Goal: Task Accomplishment & Management: Manage account settings

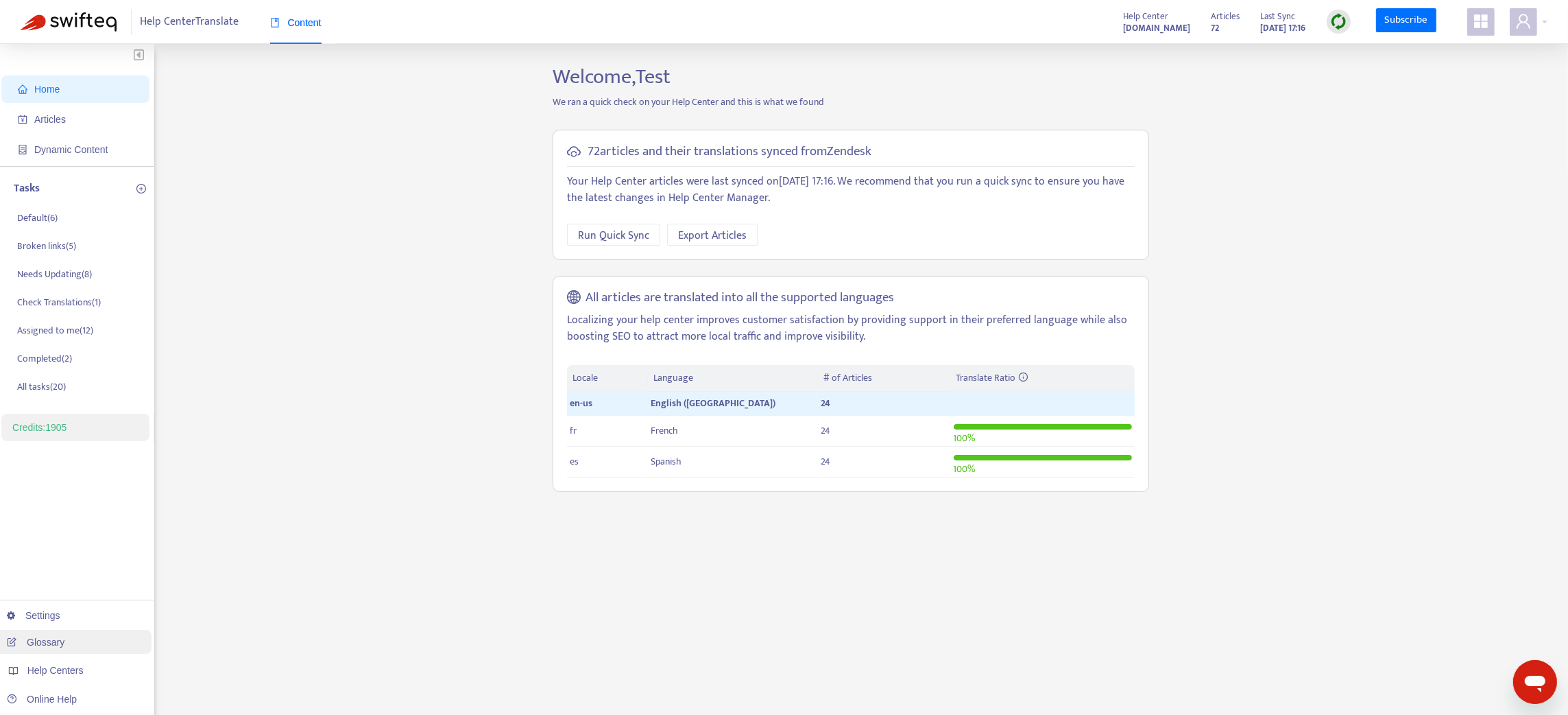
click at [62, 638] on link "Glossary" at bounding box center [35, 642] width 57 height 11
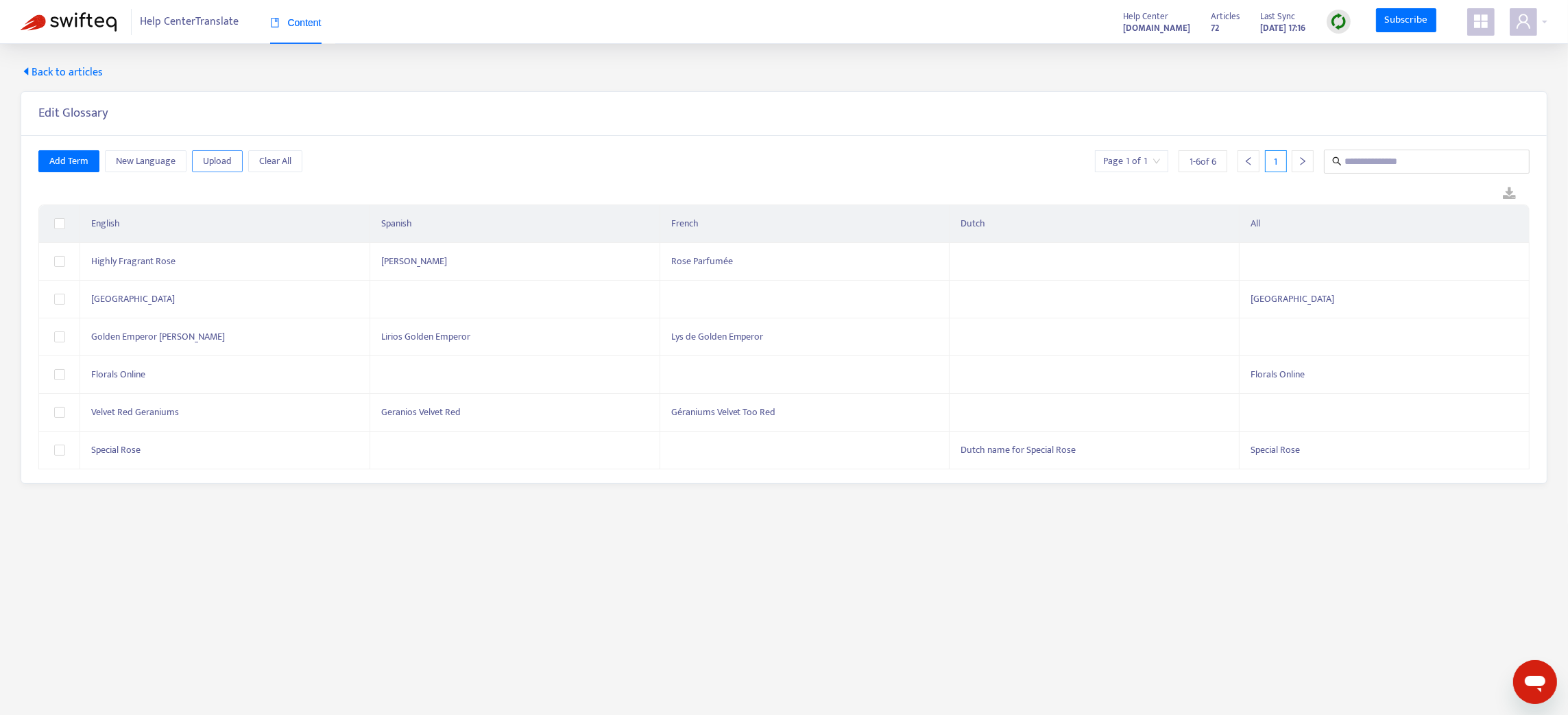
click at [223, 160] on span "Upload" at bounding box center [217, 161] width 29 height 15
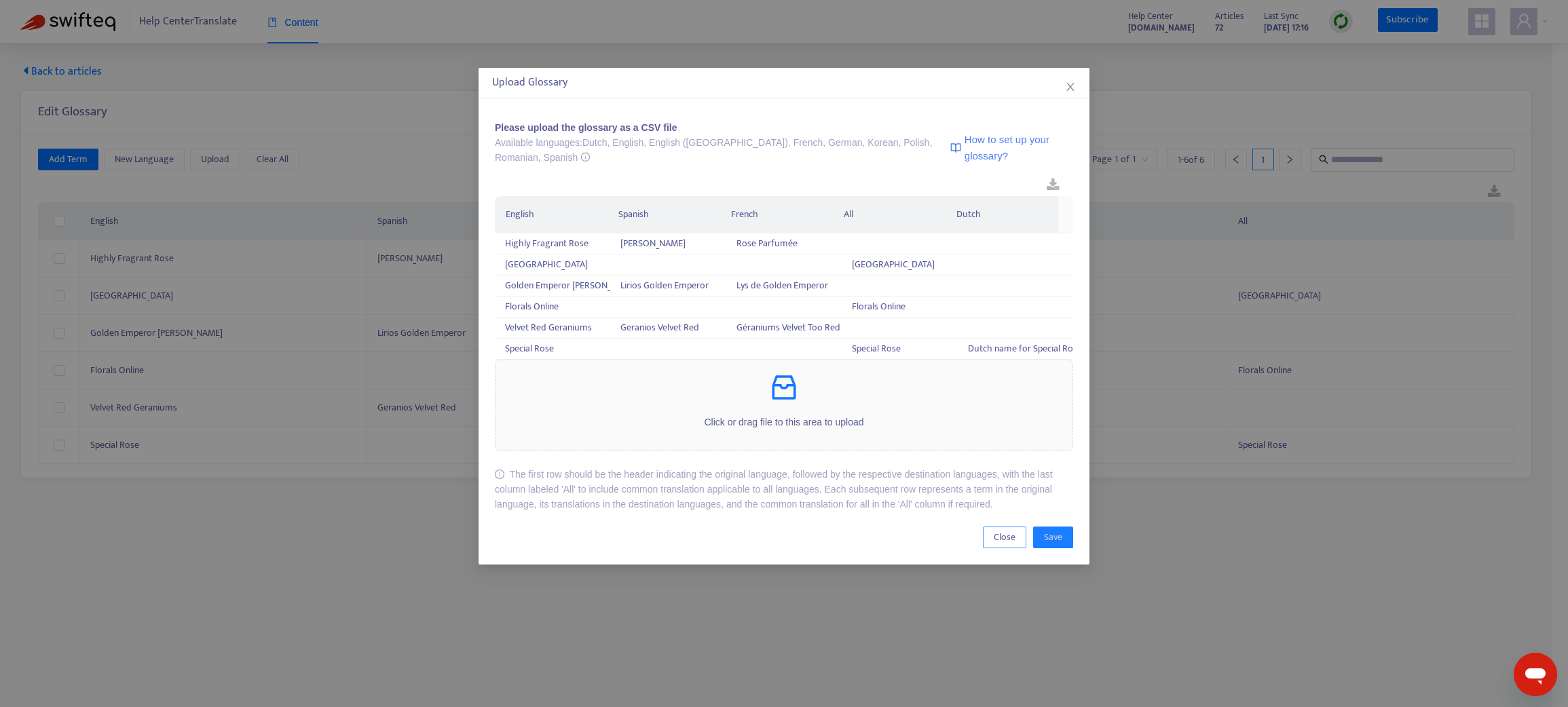
click at [1011, 545] on span "Close" at bounding box center [1004, 537] width 21 height 15
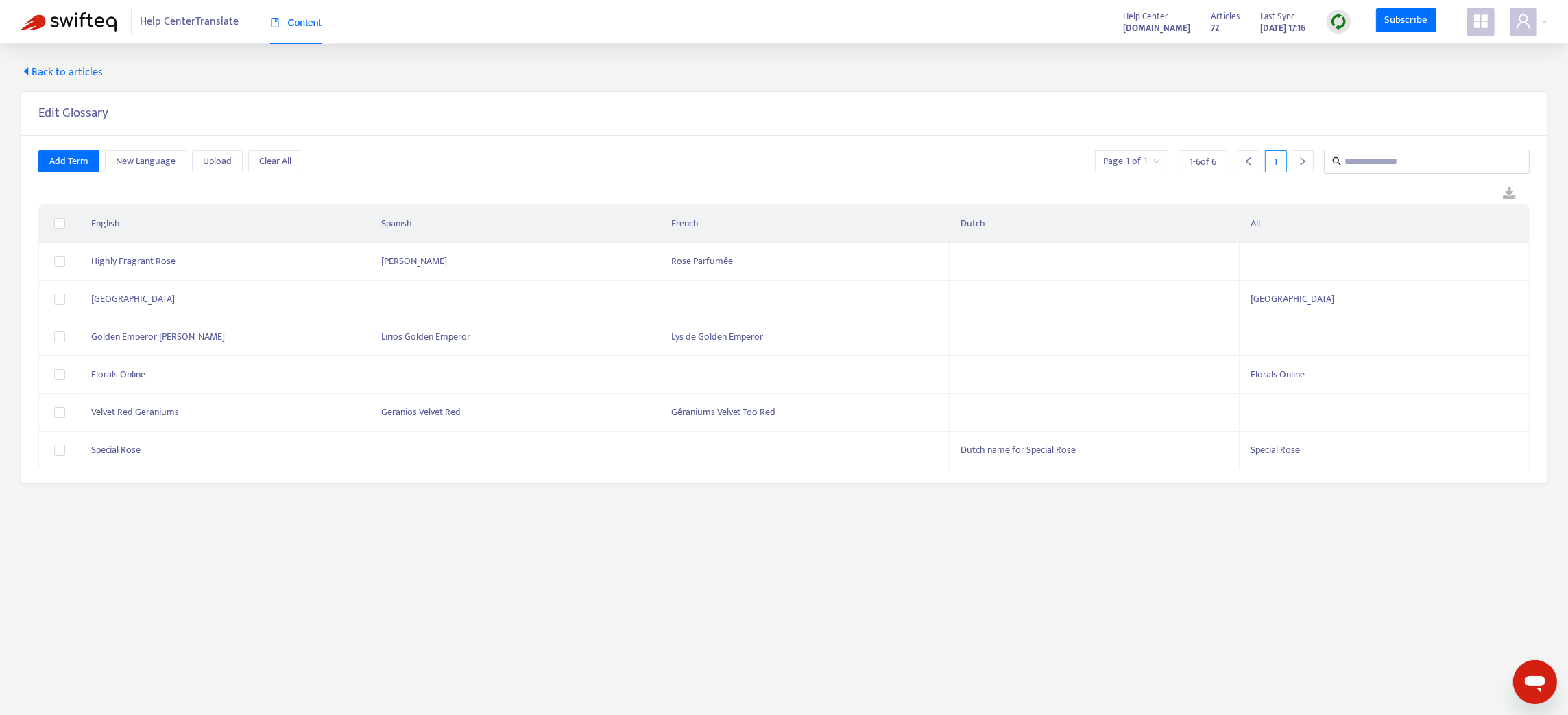
click at [57, 72] on span "Back to articles" at bounding box center [61, 73] width 82 height 17
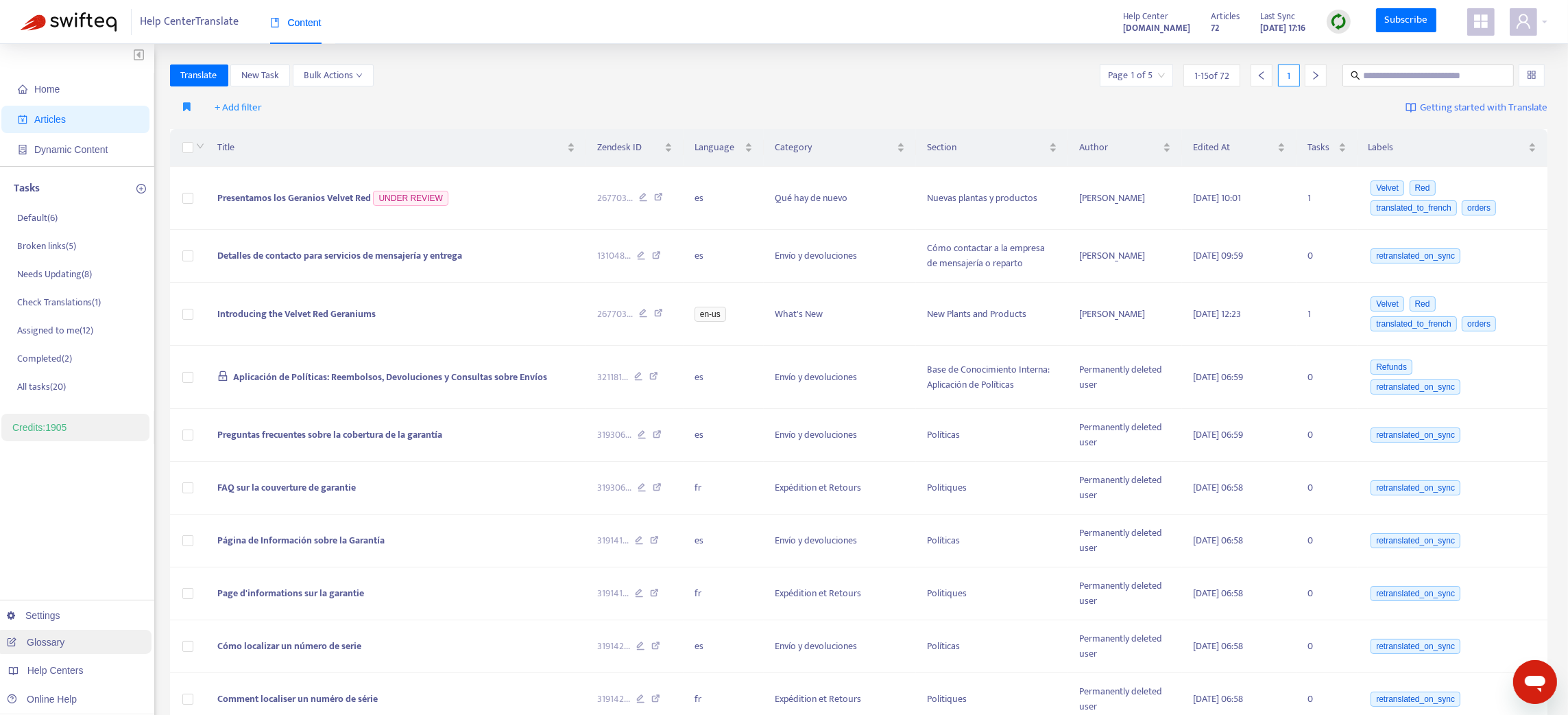
click at [57, 638] on link "Glossary" at bounding box center [35, 642] width 57 height 11
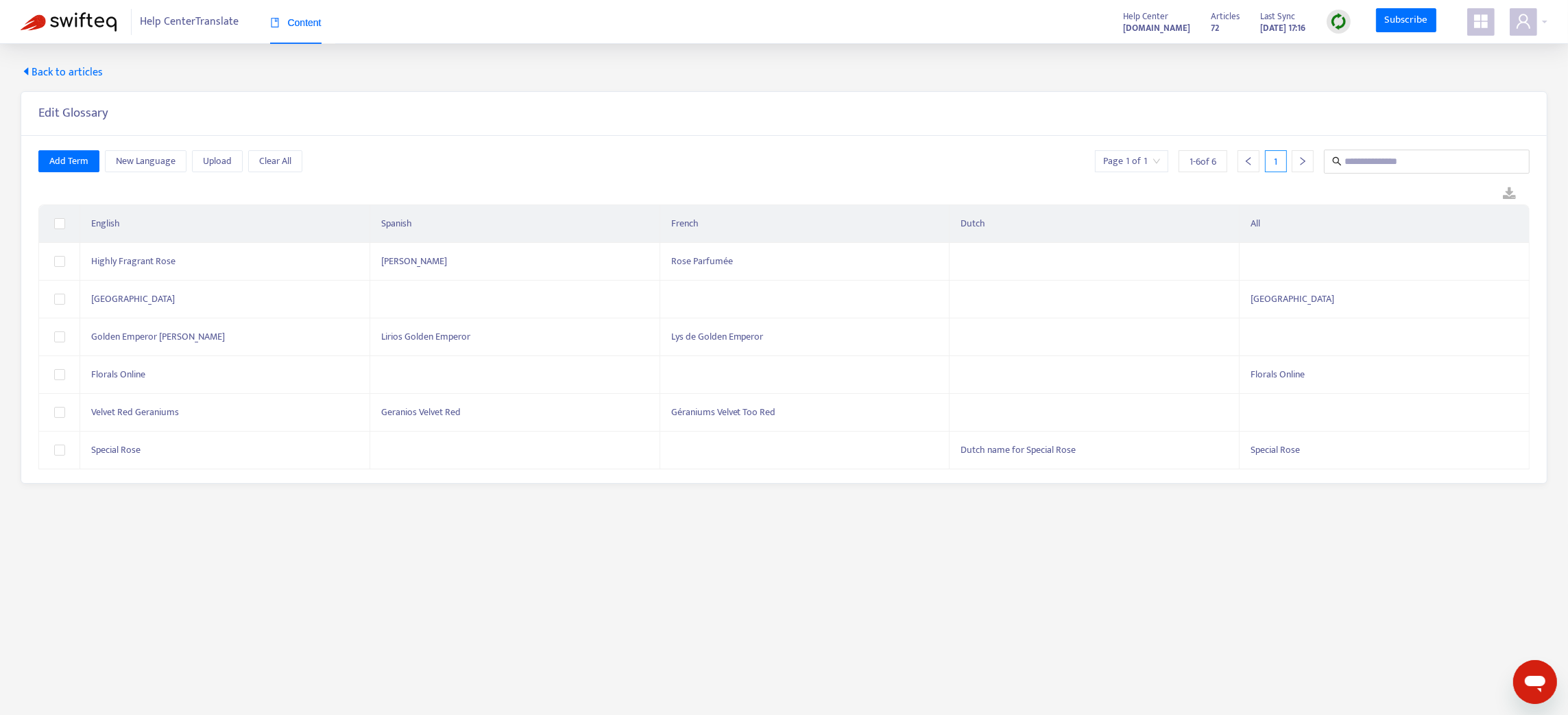
click at [60, 69] on span "Back to articles" at bounding box center [61, 73] width 82 height 17
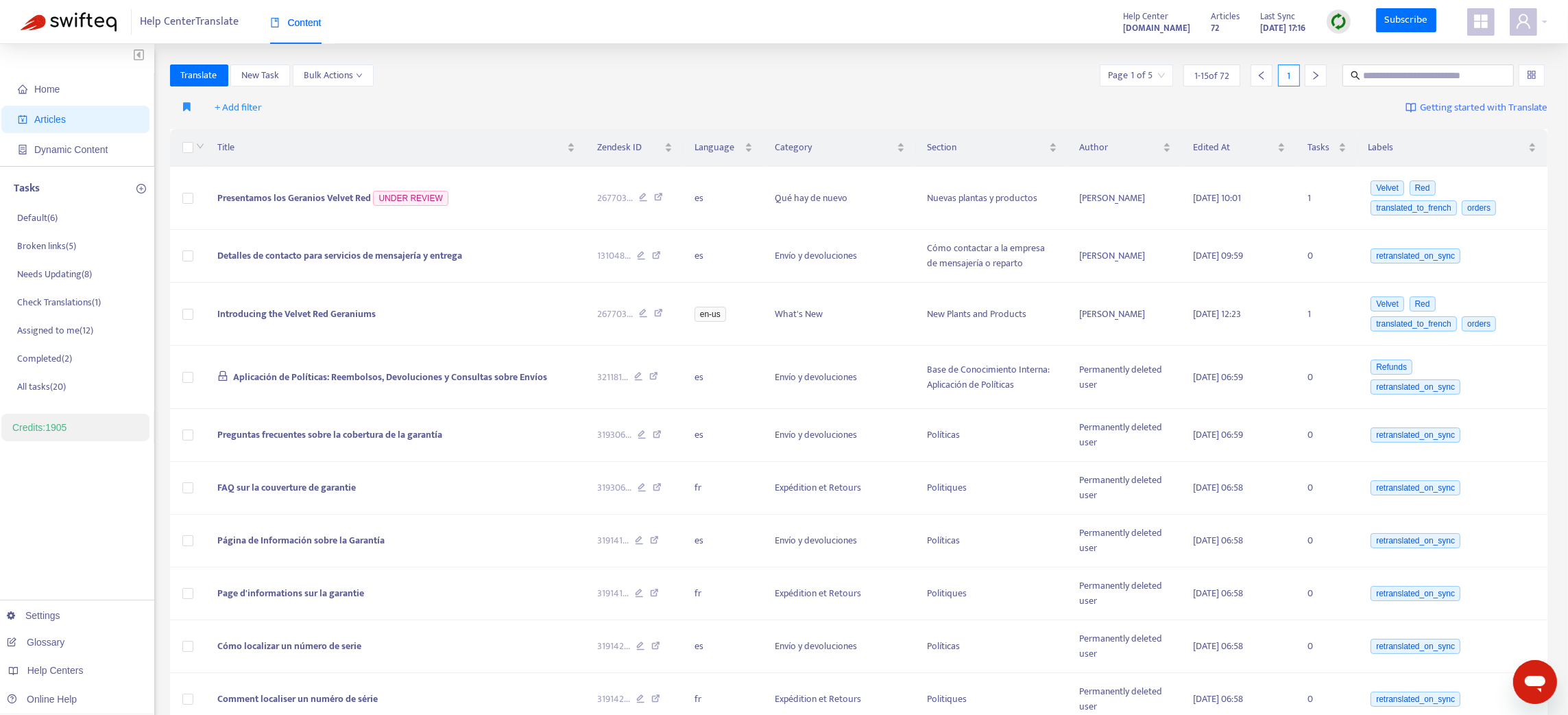
click at [1482, 20] on icon "appstore" at bounding box center [1481, 21] width 14 height 14
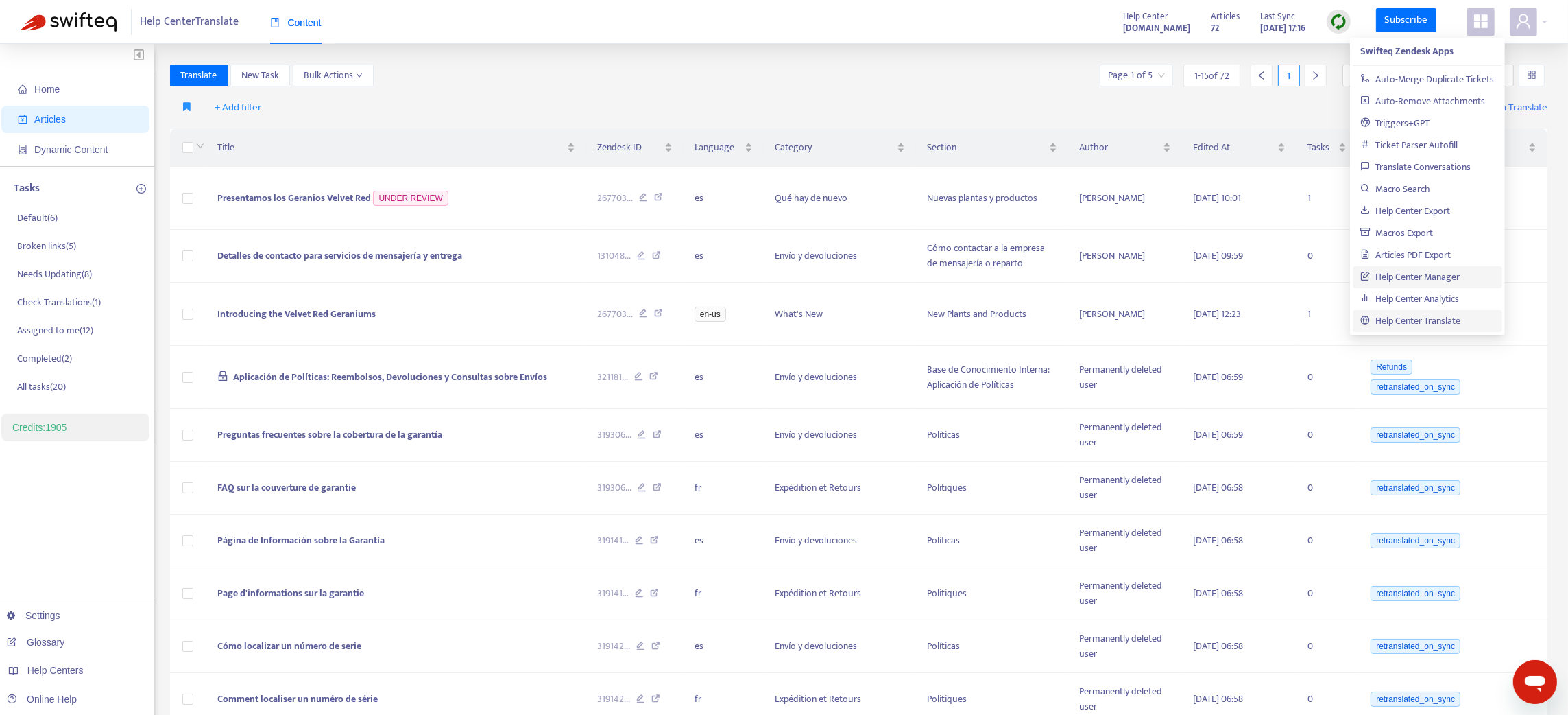
click at [1402, 270] on link "Help Center Manager" at bounding box center [1411, 276] width 100 height 16
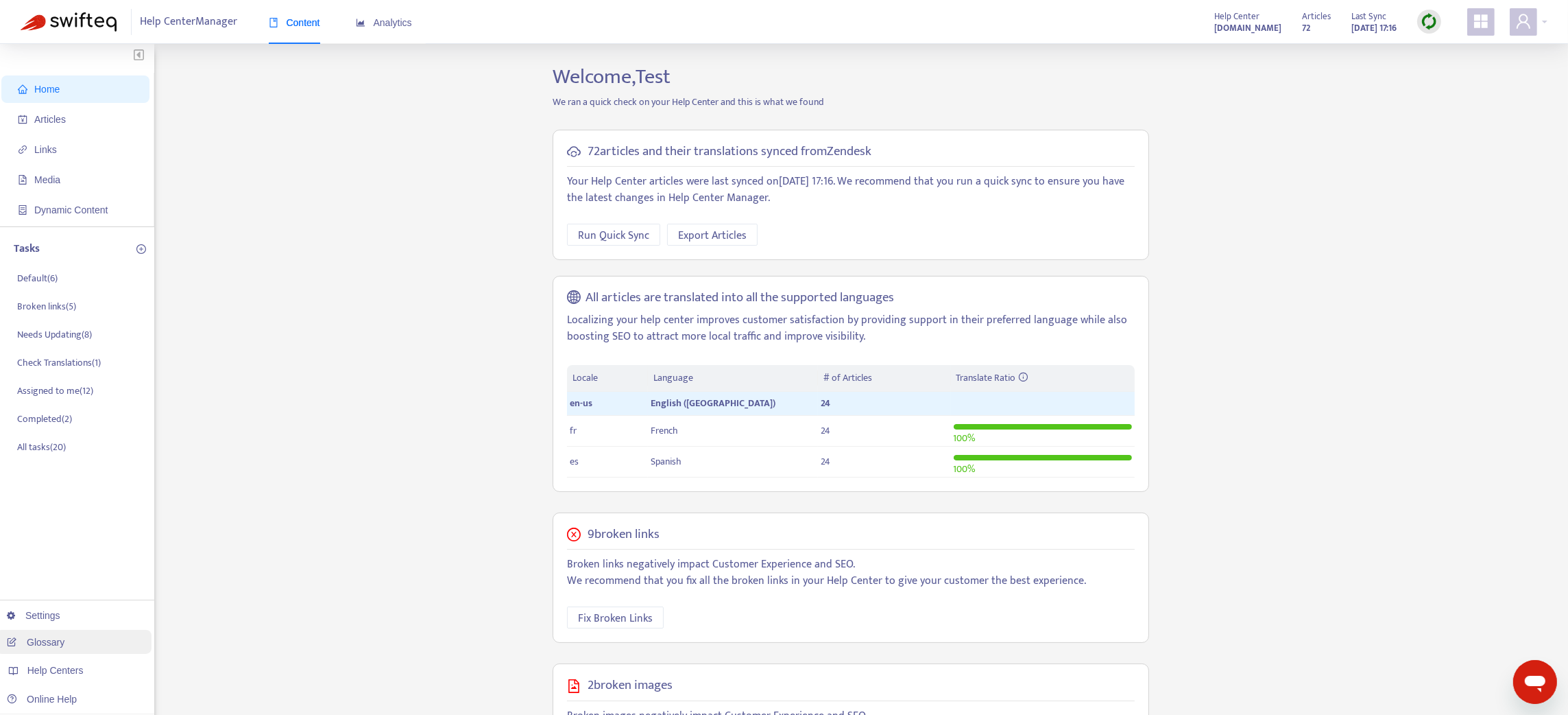
click at [47, 639] on link "Glossary" at bounding box center [35, 642] width 57 height 11
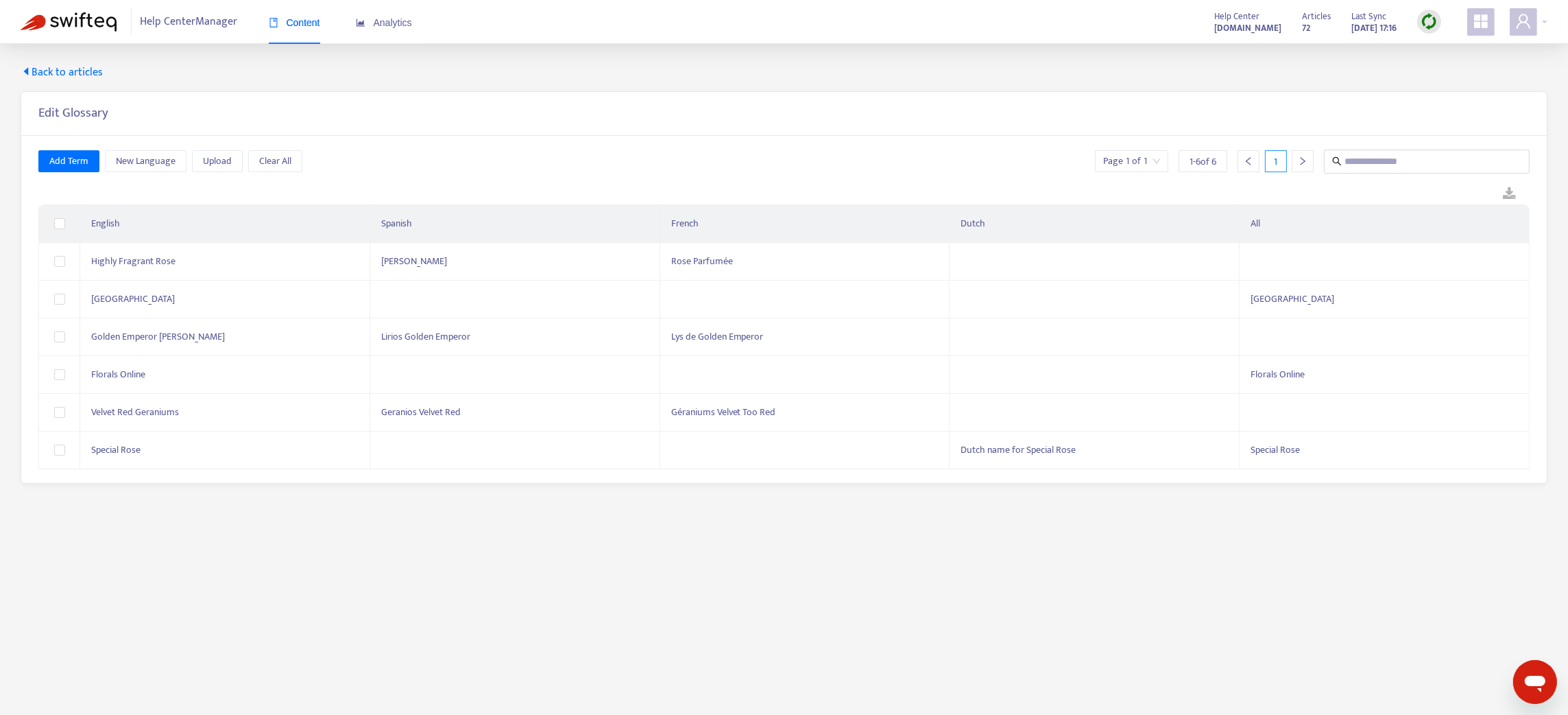
click at [64, 68] on span "Back to articles" at bounding box center [61, 73] width 82 height 17
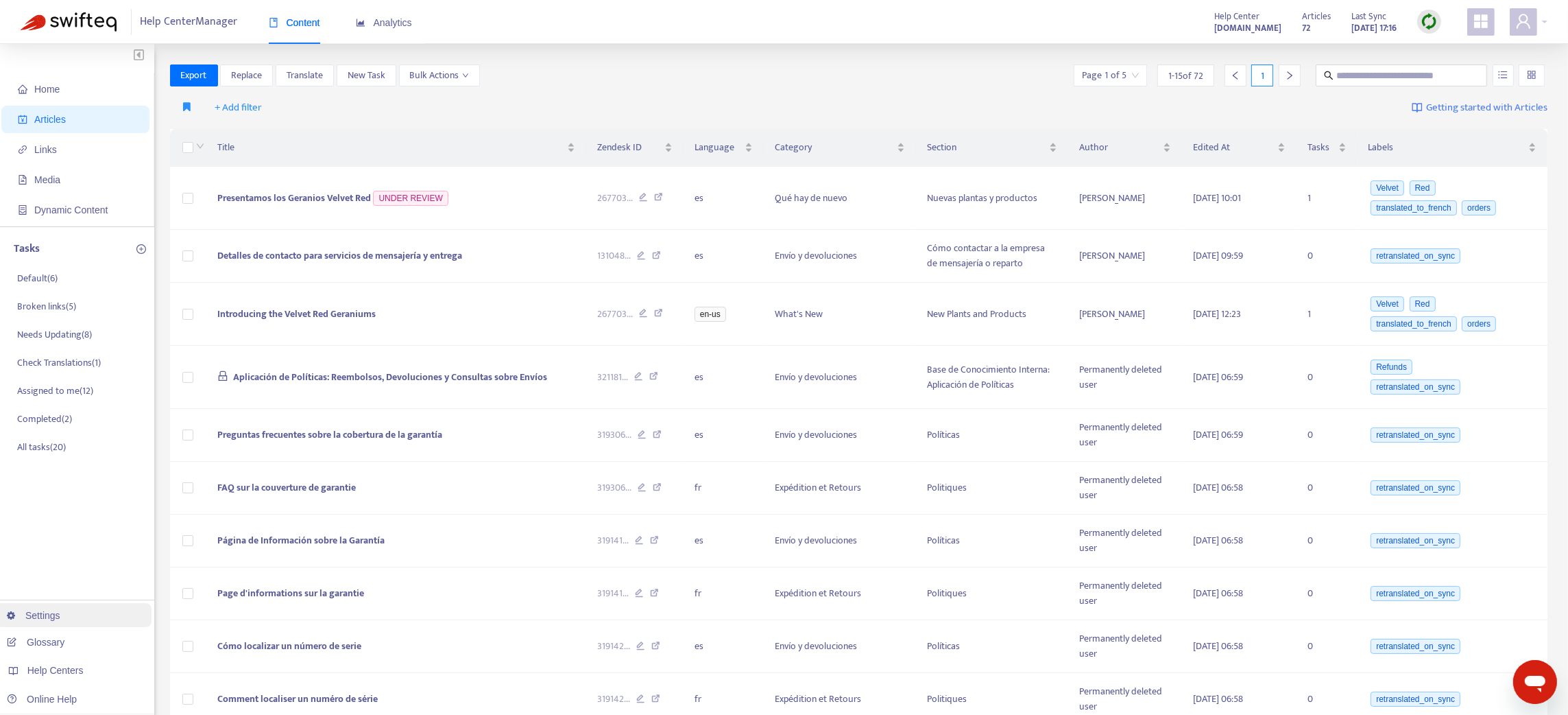
click at [44, 618] on link "Settings" at bounding box center [33, 615] width 53 height 11
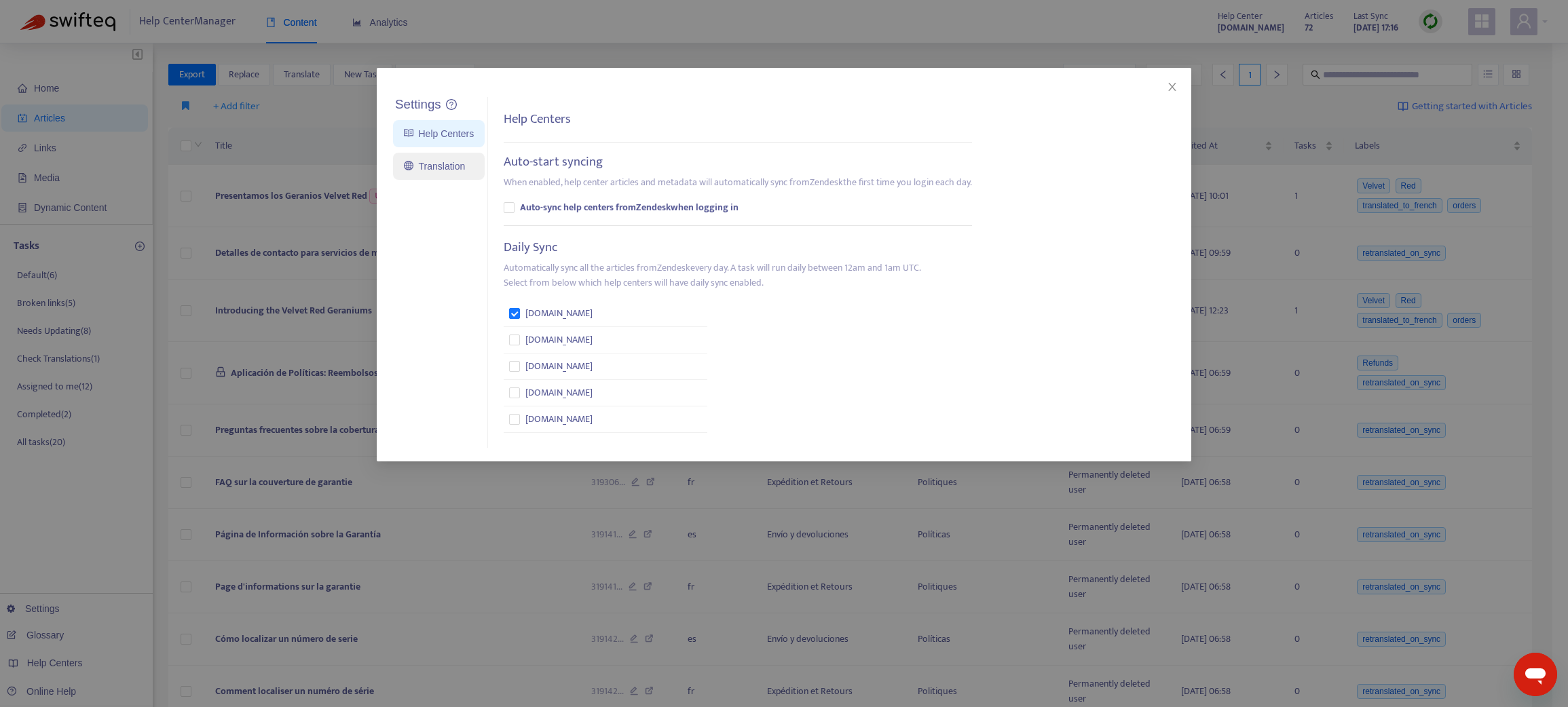
click at [447, 164] on link "Translation" at bounding box center [434, 166] width 61 height 11
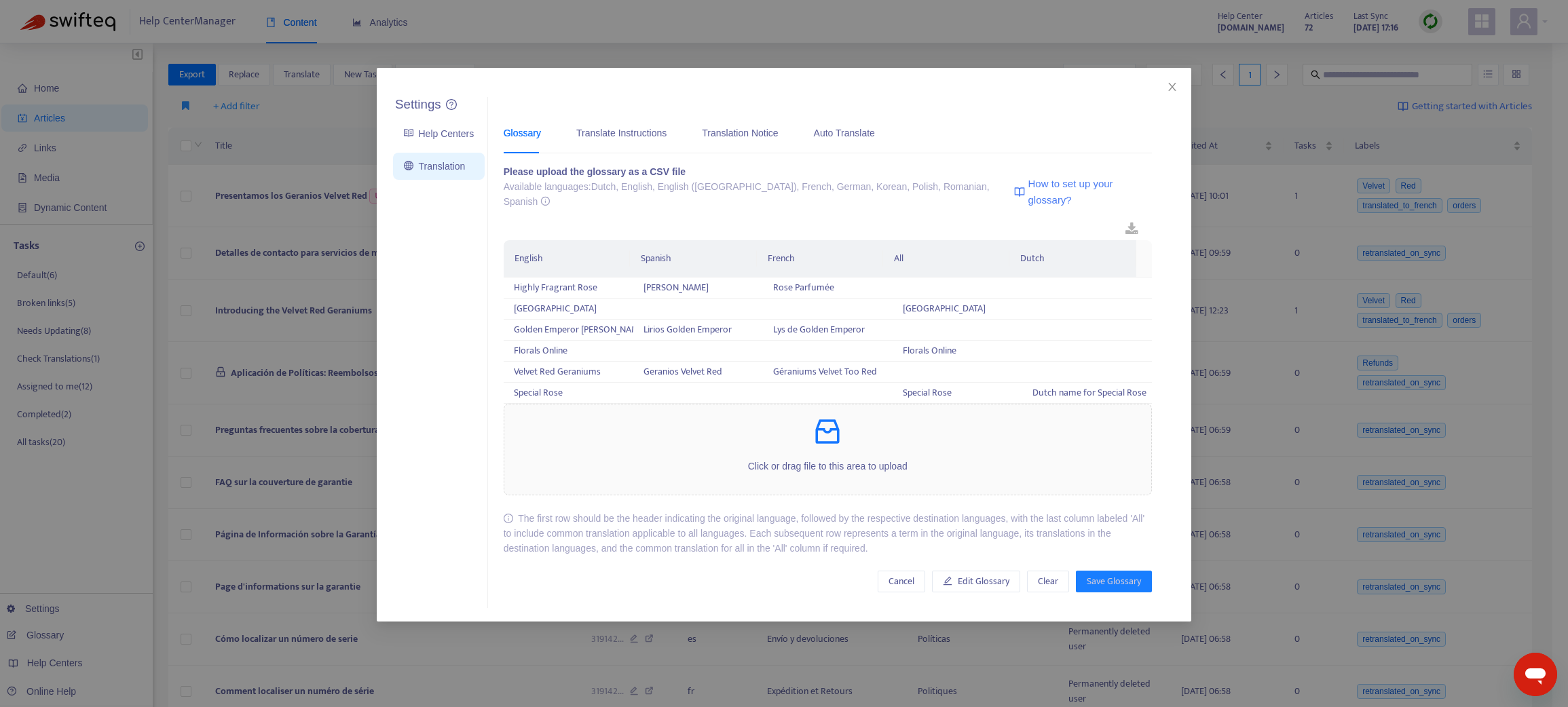
click at [523, 134] on div "Glossary" at bounding box center [522, 133] width 37 height 15
click at [1167, 80] on button "Close" at bounding box center [1170, 87] width 15 height 15
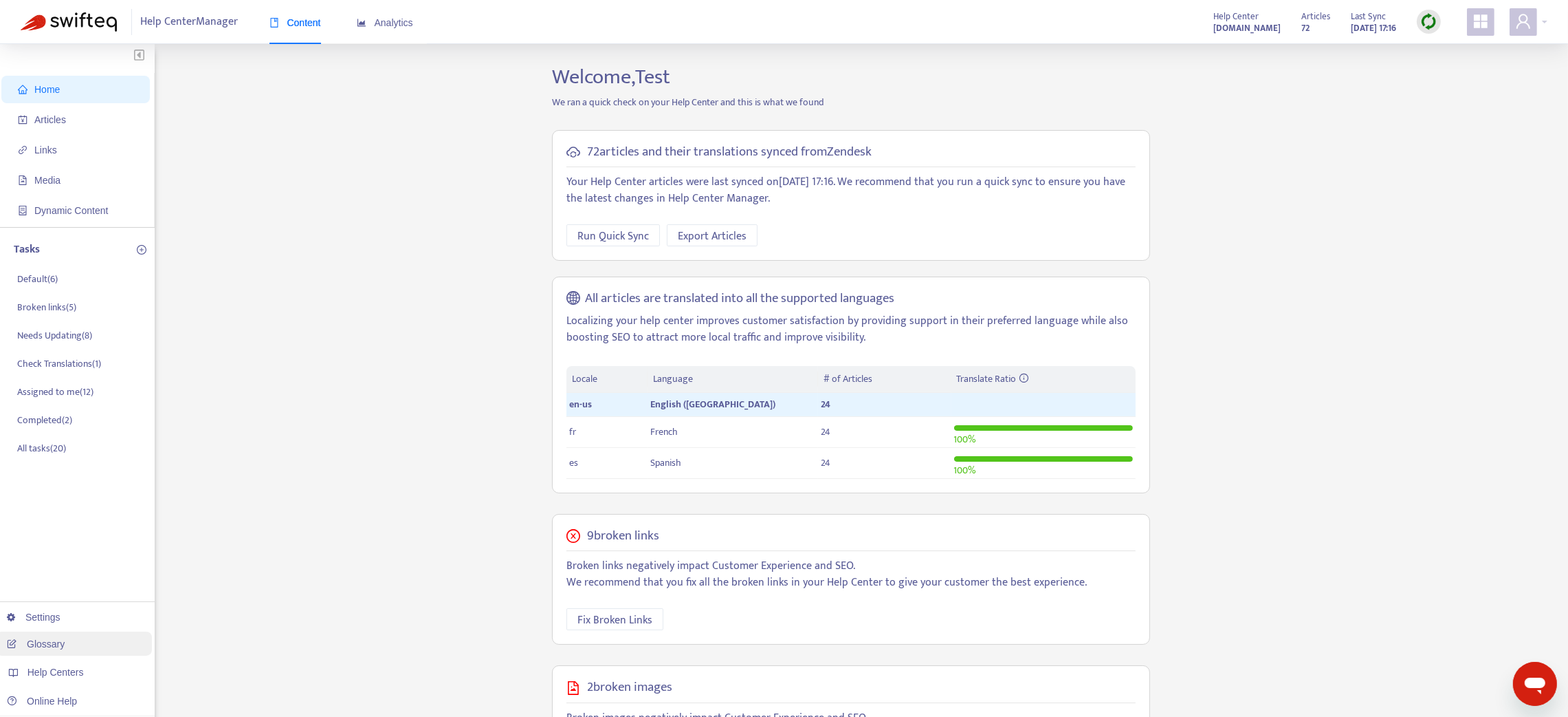
click at [39, 642] on link "Glossary" at bounding box center [35, 644] width 57 height 11
click at [40, 644] on link "Glossary" at bounding box center [35, 644] width 57 height 11
click at [1541, 18] on div at bounding box center [1528, 22] width 37 height 28
